Goal: Information Seeking & Learning: Learn about a topic

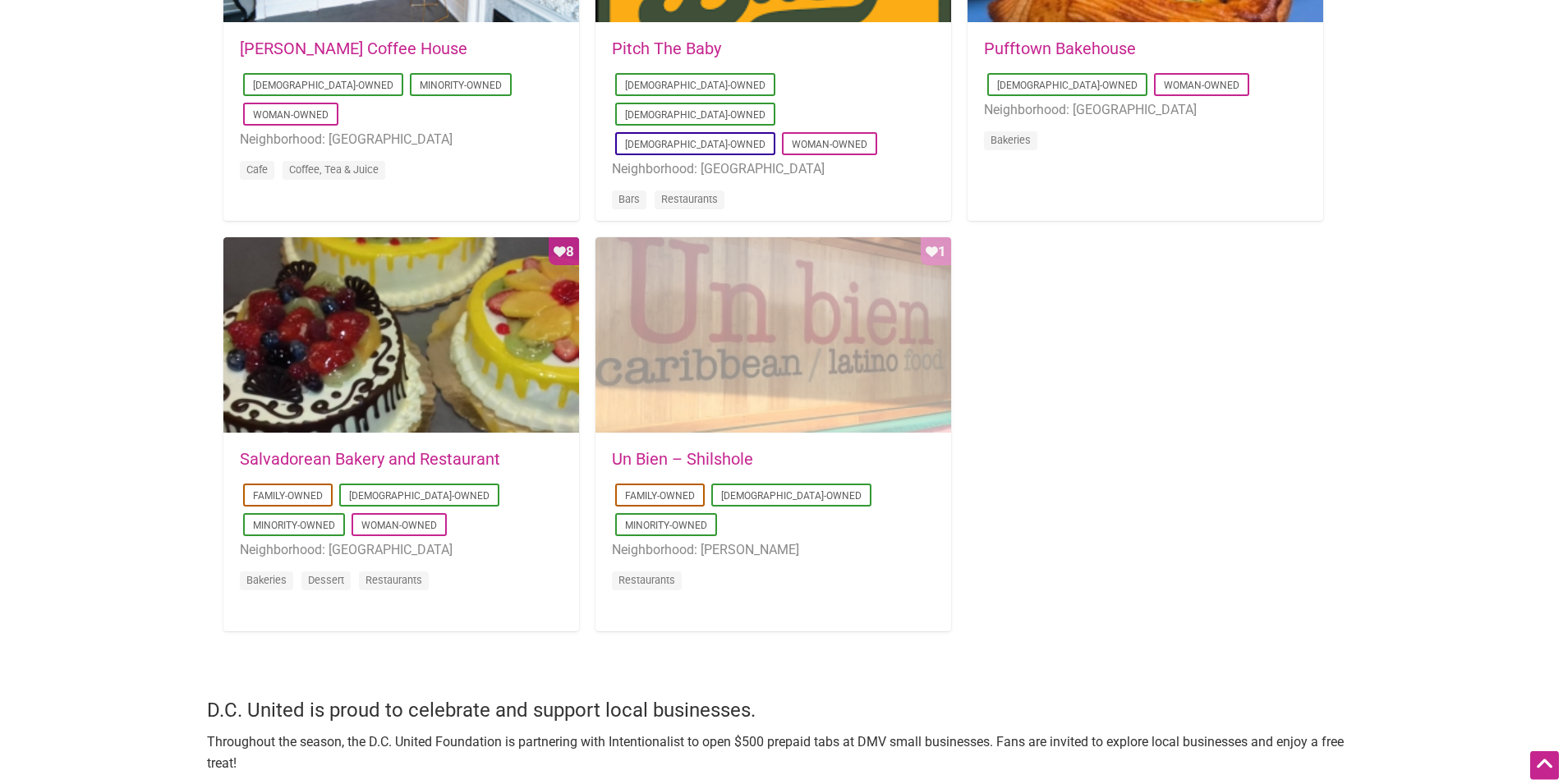
scroll to position [1507, 0]
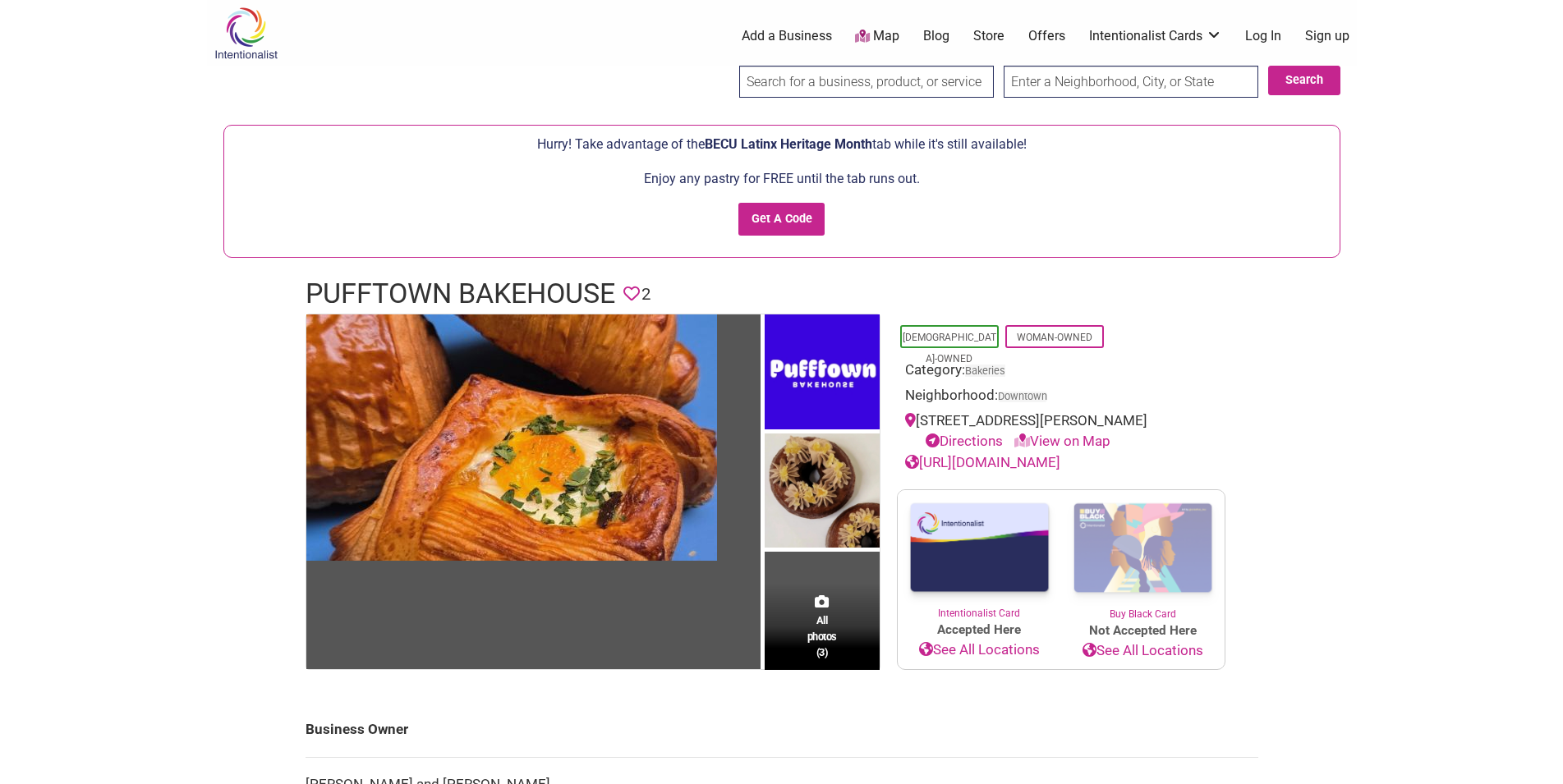
click at [1446, 360] on body "× Menu 0 Add a Business Map Blog Store Offers Intentionalist Cards Buy Black Ca…" at bounding box center [782, 392] width 1563 height 784
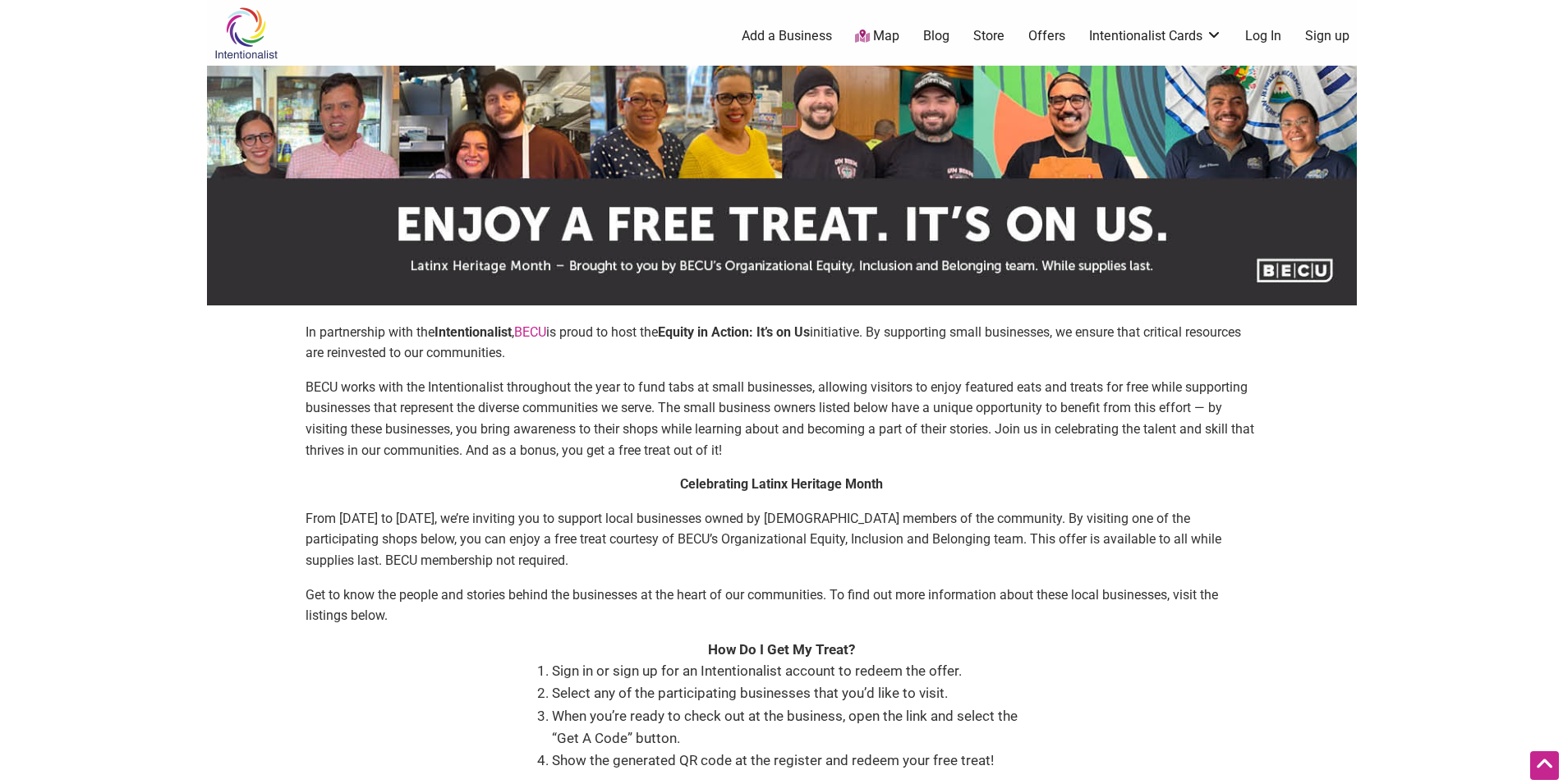
scroll to position [753, 0]
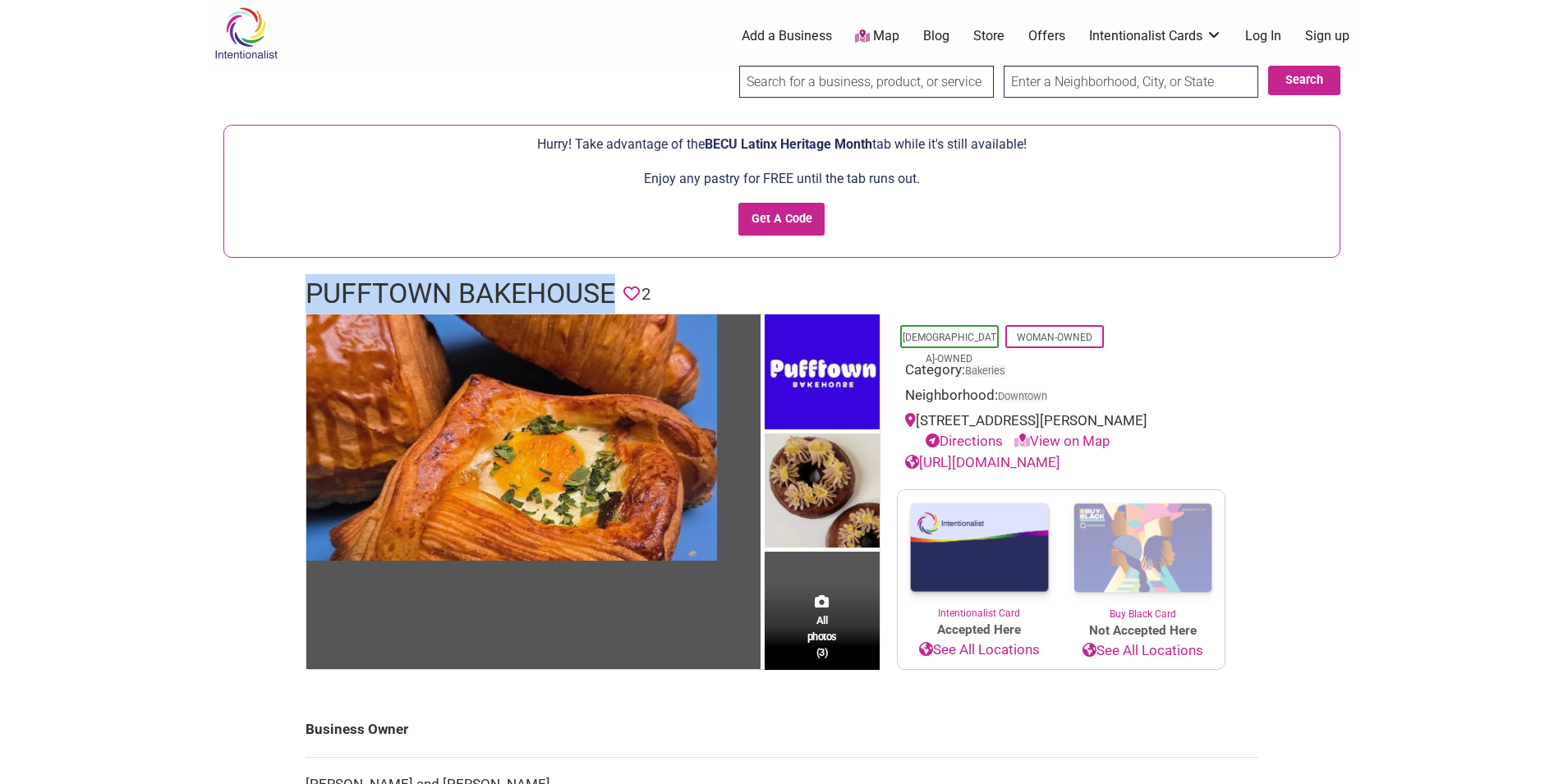
drag, startPoint x: 306, startPoint y: 291, endPoint x: 614, endPoint y: 282, distance: 308.1
click at [614, 282] on h1 "Pufftown Bakehouse" at bounding box center [459, 294] width 309 height 39
